Goal: Navigation & Orientation: Understand site structure

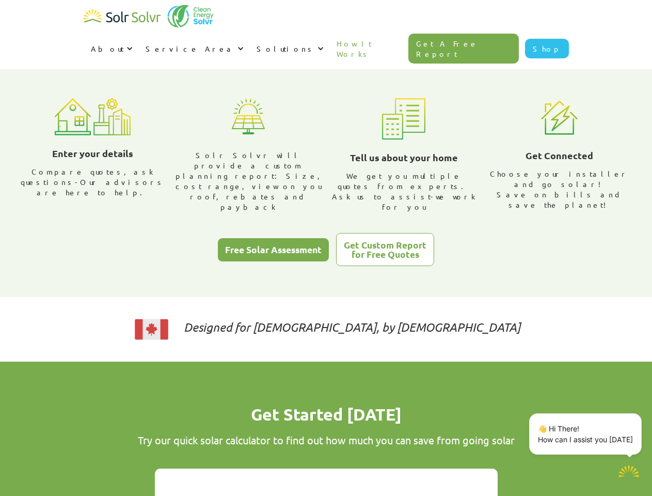
click at [124, 43] on div "About" at bounding box center [107, 48] width 33 height 10
click at [235, 43] on div "Service Area" at bounding box center [190, 48] width 89 height 10
click at [315, 43] on div "Solutions" at bounding box center [286, 48] width 58 height 10
click at [587, 434] on p "👋 Hi There! How can I assist you [DATE]" at bounding box center [585, 434] width 95 height 22
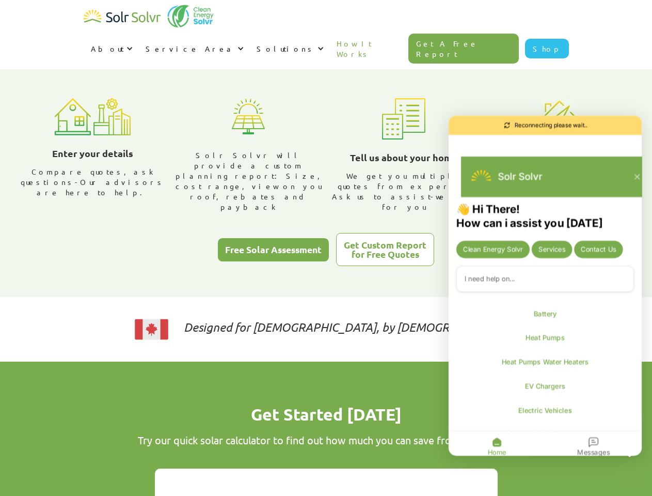
click at [640, 415] on div "👋 Hi There! How can i assist you [DATE] Clean Energy Solvr Services Contact Us …" at bounding box center [545, 331] width 193 height 258
click at [629, 472] on icon "Close chatbot widget" at bounding box center [629, 473] width 14 height 14
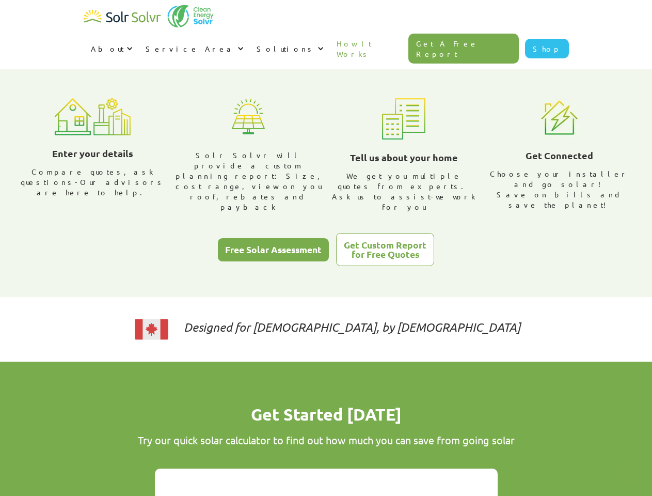
type textarea "x"
